Goal: Transaction & Acquisition: Book appointment/travel/reservation

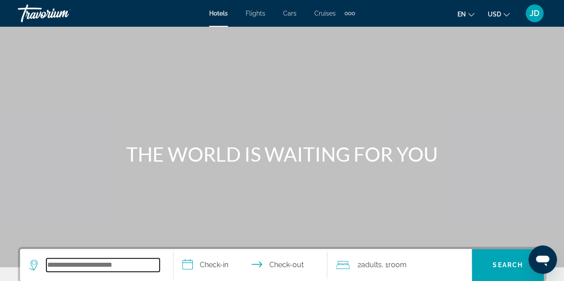
click at [136, 268] on input "Search hotel destination" at bounding box center [102, 265] width 113 height 13
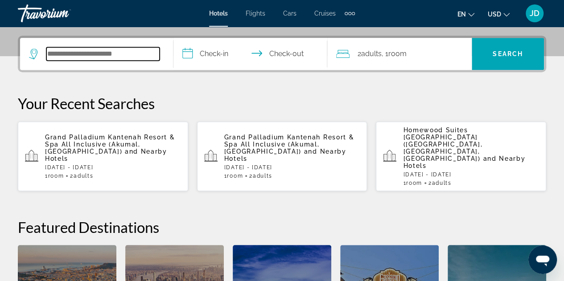
scroll to position [218, 0]
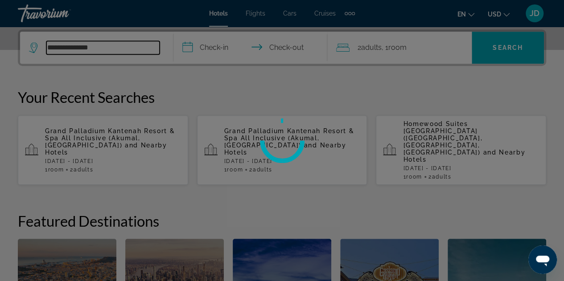
type input "**********"
click at [124, 130] on div at bounding box center [282, 140] width 564 height 281
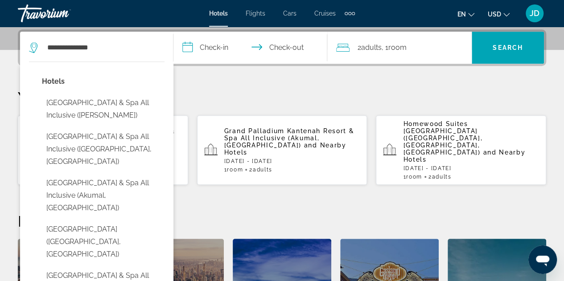
click at [268, 212] on h2 "Featured Destinations" at bounding box center [282, 221] width 529 height 18
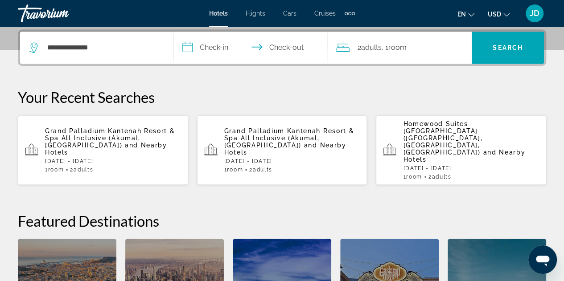
click at [104, 128] on span "Grand Palladium Kantenah Resort & Spa All Inclusive (Akumal, [GEOGRAPHIC_DATA])" at bounding box center [110, 138] width 130 height 21
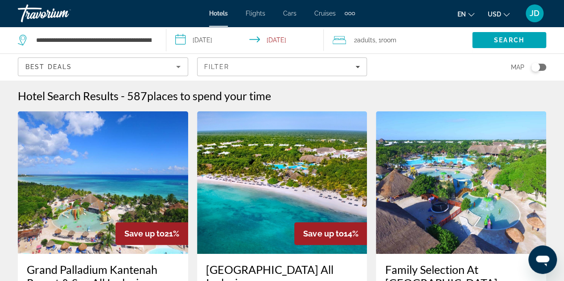
click at [227, 41] on input "**********" at bounding box center [246, 41] width 161 height 29
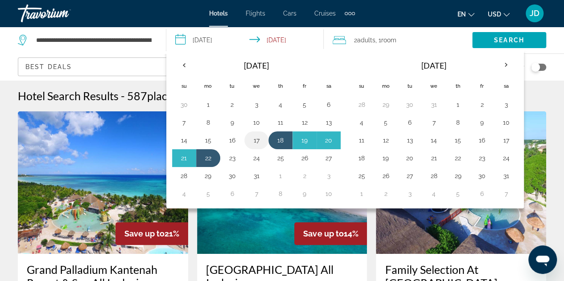
click at [261, 141] on button "17" at bounding box center [256, 140] width 14 height 12
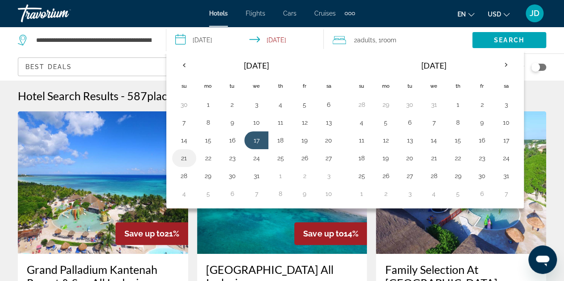
click at [186, 160] on button "21" at bounding box center [184, 158] width 14 height 12
type input "**********"
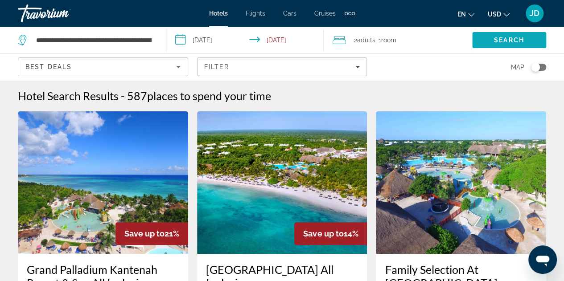
click at [504, 42] on span "Search" at bounding box center [509, 40] width 30 height 7
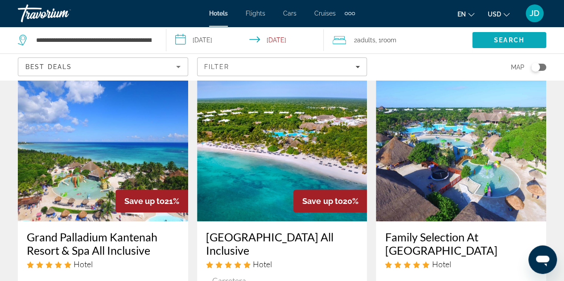
scroll to position [31, 0]
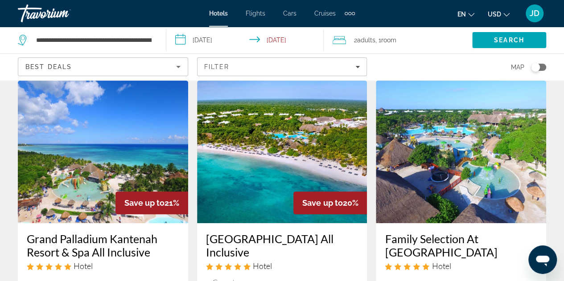
click at [280, 189] on img "Main content" at bounding box center [282, 152] width 170 height 143
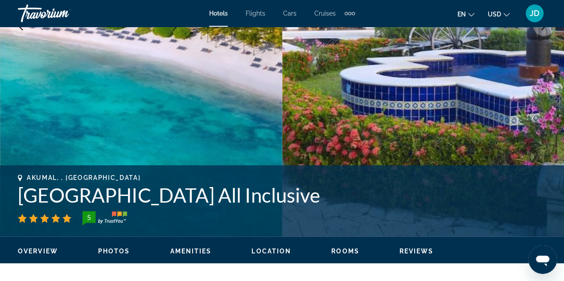
scroll to position [228, 0]
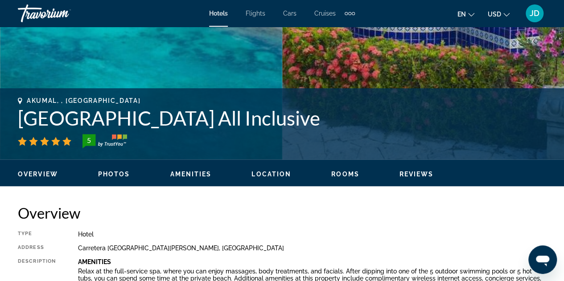
click at [119, 174] on span "Photos" at bounding box center [114, 174] width 32 height 7
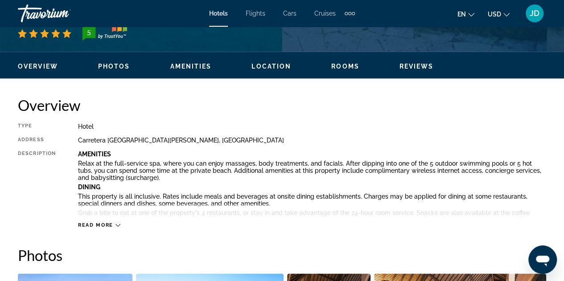
scroll to position [397, 0]
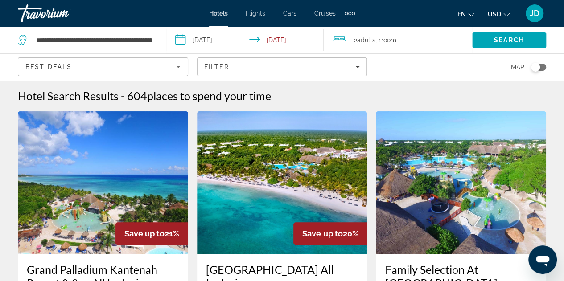
click at [141, 174] on img "Main content" at bounding box center [103, 183] width 170 height 143
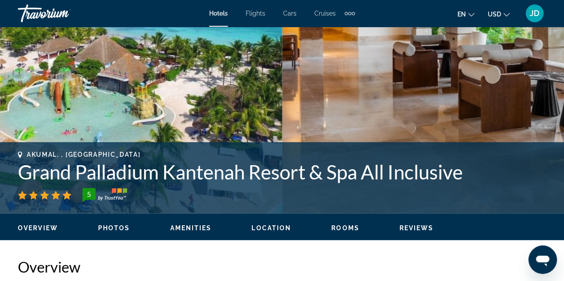
scroll to position [237, 0]
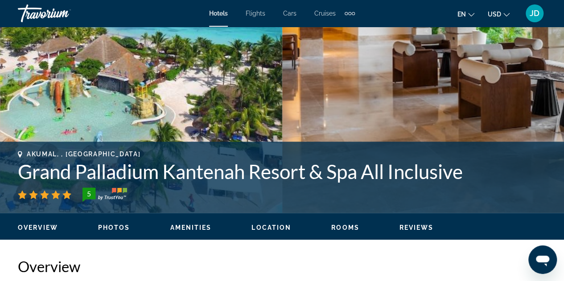
click at [112, 227] on span "Photos" at bounding box center [114, 227] width 32 height 7
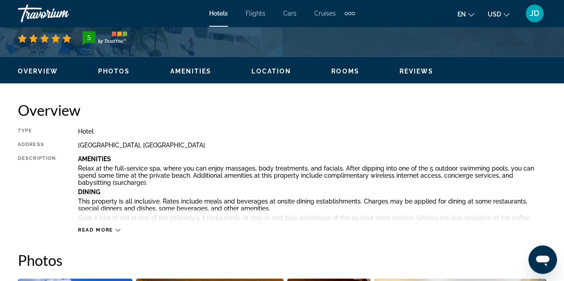
scroll to position [393, 0]
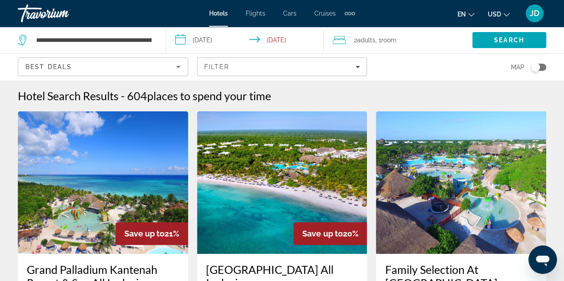
click at [319, 184] on img "Main content" at bounding box center [282, 183] width 170 height 143
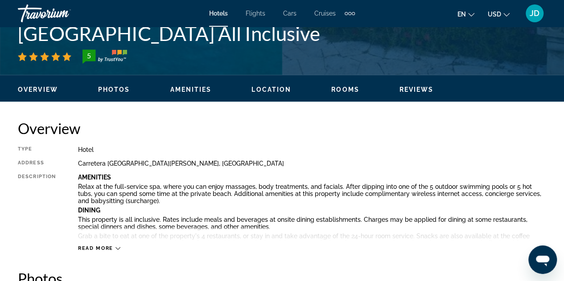
scroll to position [383, 0]
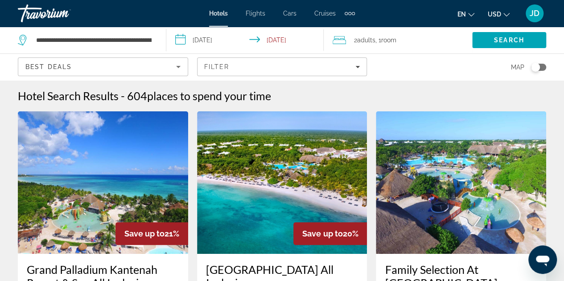
click at [132, 177] on img "Main content" at bounding box center [103, 183] width 170 height 143
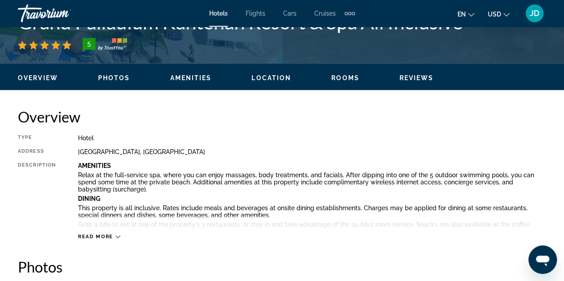
scroll to position [388, 0]
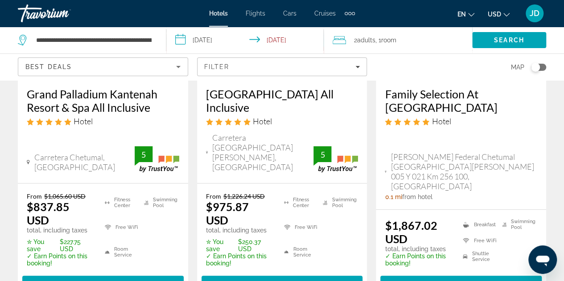
scroll to position [173, 0]
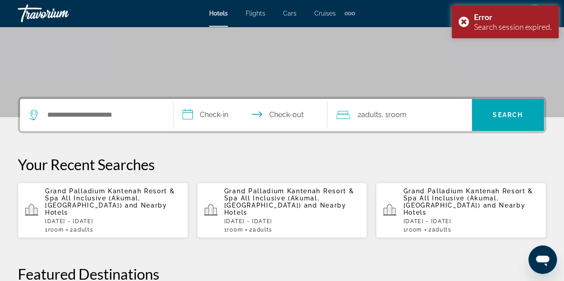
scroll to position [151, 0]
click at [138, 203] on p "Grand Palladium Kantenah Resort & Spa All Inclusive ([GEOGRAPHIC_DATA], [GEOGRA…" at bounding box center [113, 201] width 136 height 29
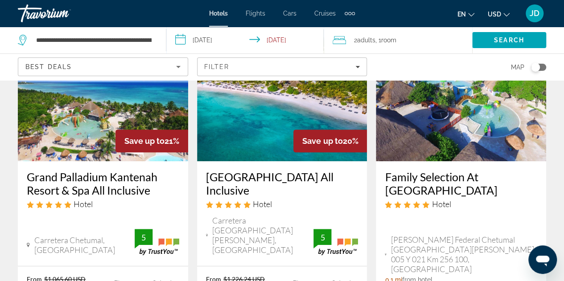
scroll to position [101, 0]
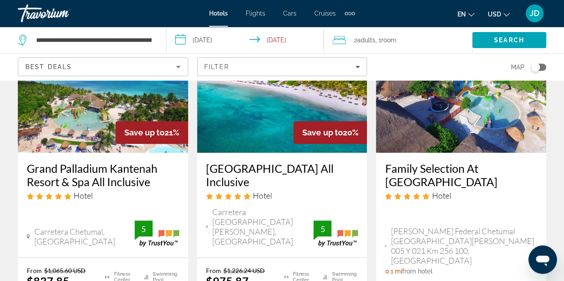
click at [99, 180] on h3 "Grand Palladium Kantenah Resort & Spa All Inclusive" at bounding box center [103, 175] width 153 height 27
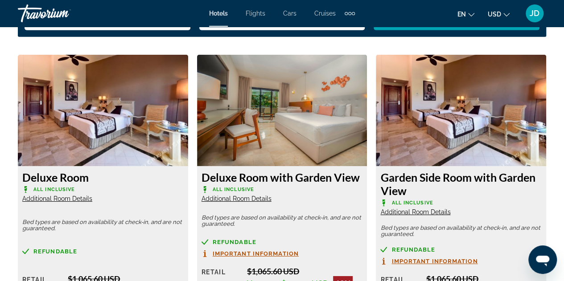
scroll to position [1368, 0]
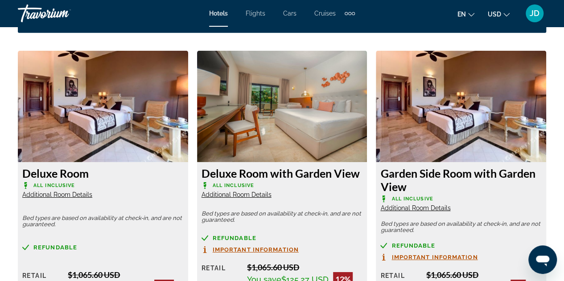
click at [76, 195] on span "Additional Room Details" at bounding box center [57, 194] width 70 height 7
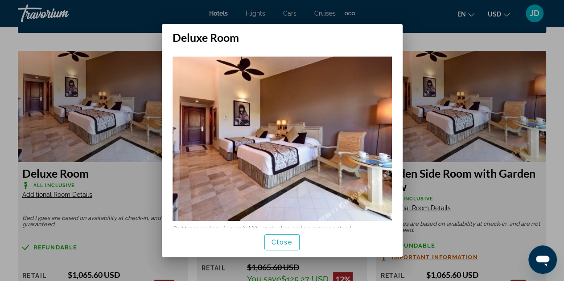
scroll to position [0, 0]
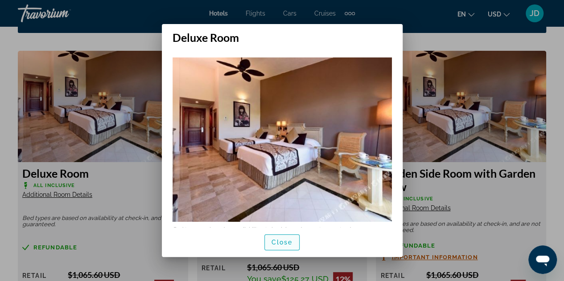
click at [290, 246] on span "button" at bounding box center [282, 242] width 35 height 21
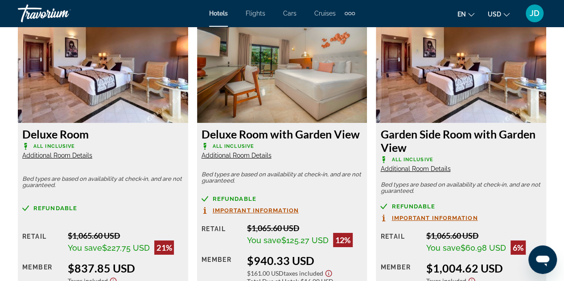
scroll to position [1408, 0]
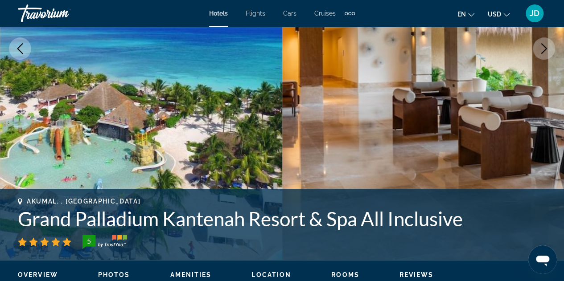
scroll to position [194, 0]
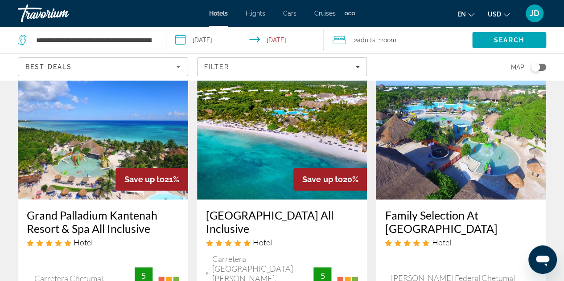
scroll to position [55, 0]
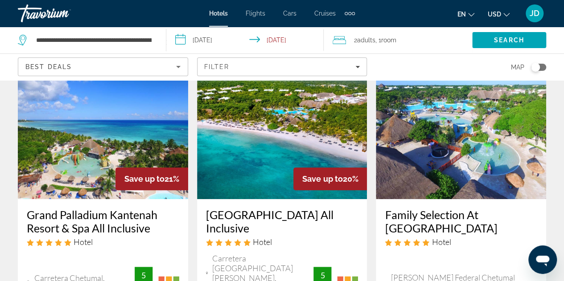
click at [285, 144] on img "Main content" at bounding box center [282, 128] width 170 height 143
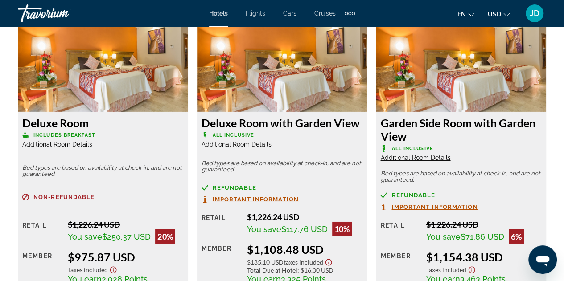
scroll to position [1419, 0]
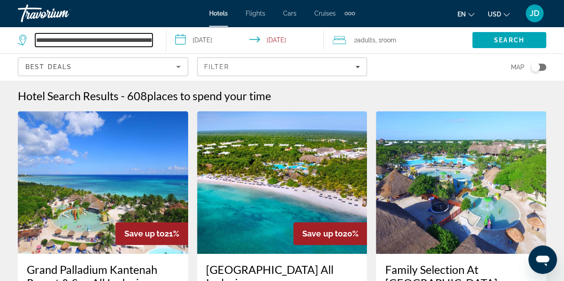
click at [143, 40] on input "**********" at bounding box center [93, 39] width 117 height 13
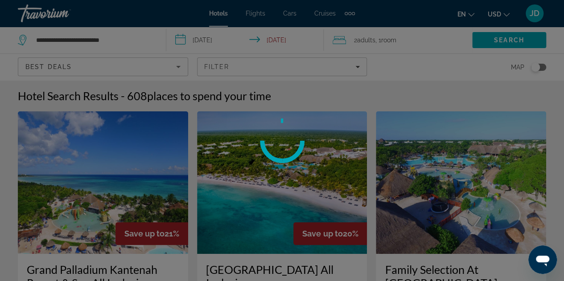
click at [140, 40] on div at bounding box center [282, 140] width 564 height 281
click at [137, 48] on div at bounding box center [282, 140] width 564 height 281
click at [147, 50] on div at bounding box center [282, 140] width 564 height 281
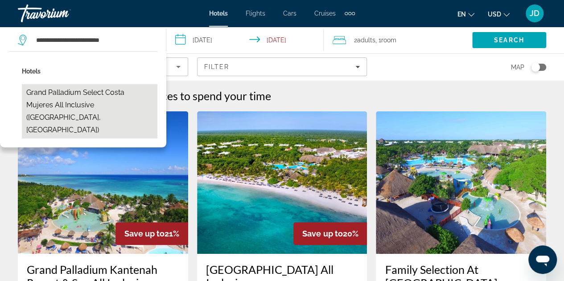
click at [124, 100] on button "Grand Palladium Select Costa Mujeres All Inclusive ([GEOGRAPHIC_DATA], [GEOGRAP…" at bounding box center [90, 111] width 136 height 54
type input "**********"
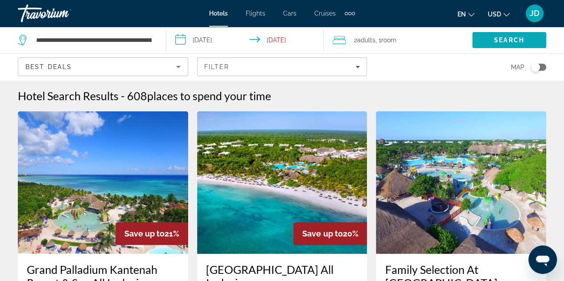
click at [511, 42] on span "Search" at bounding box center [509, 40] width 30 height 7
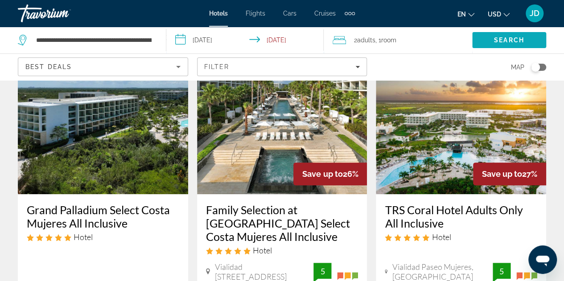
scroll to position [59, 0]
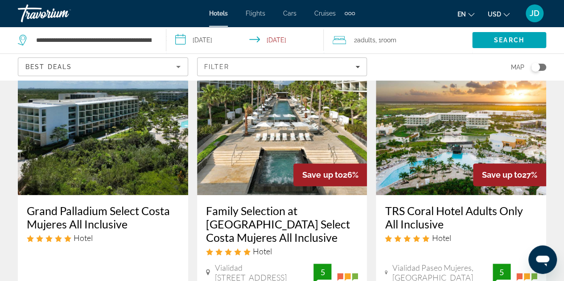
click at [146, 167] on img "Main content" at bounding box center [103, 124] width 170 height 143
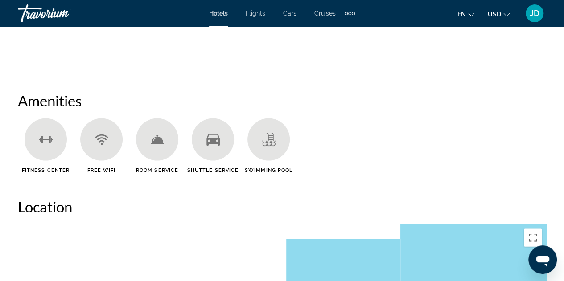
scroll to position [816, 0]
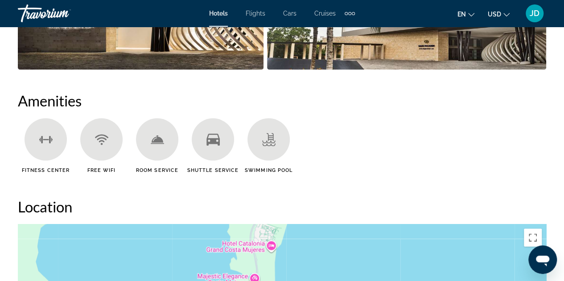
click at [480, 168] on ul "Fitness Center Free WiFi Room Service Shuttle Service Swimming Pool" at bounding box center [282, 149] width 529 height 62
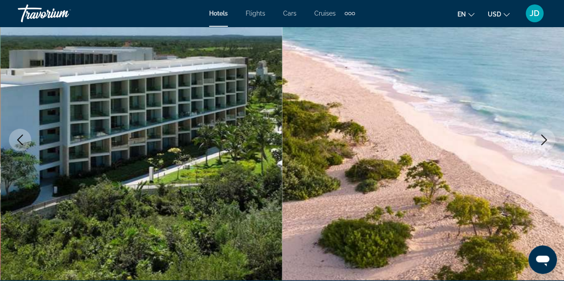
scroll to position [0, 0]
